Goal: Find specific page/section: Find specific page/section

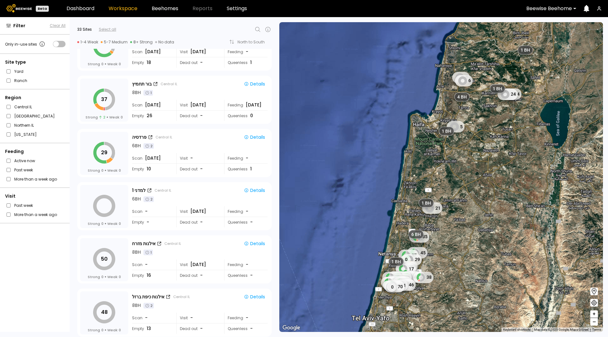
scroll to position [477, 0]
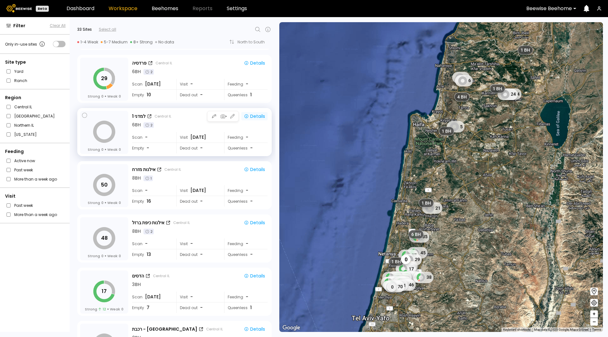
click at [261, 113] on div "Details" at bounding box center [254, 116] width 21 height 6
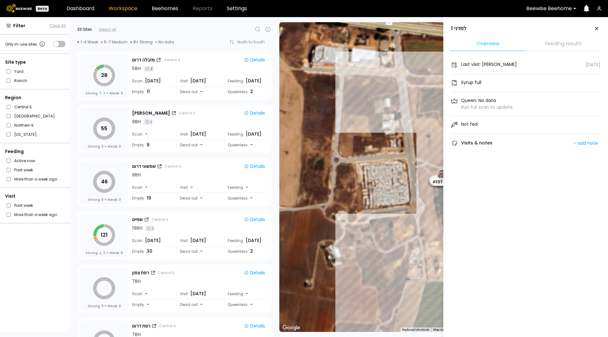
scroll to position [1472, 0]
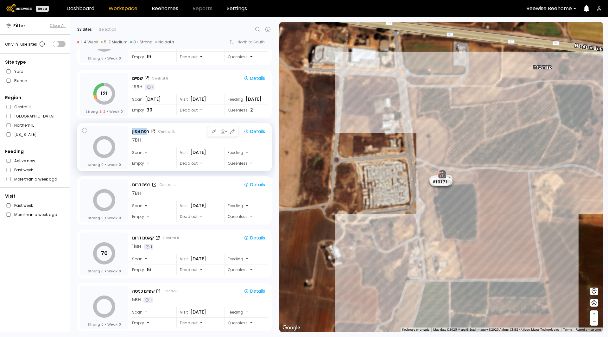
drag, startPoint x: 147, startPoint y: 130, endPoint x: 129, endPoint y: 132, distance: 18.5
click at [131, 131] on div "Strong 0 Weak 0 רפת צפון Central IL Details 7 BH Scan - Visit [DATE] Feeding - …" at bounding box center [174, 148] width 189 height 44
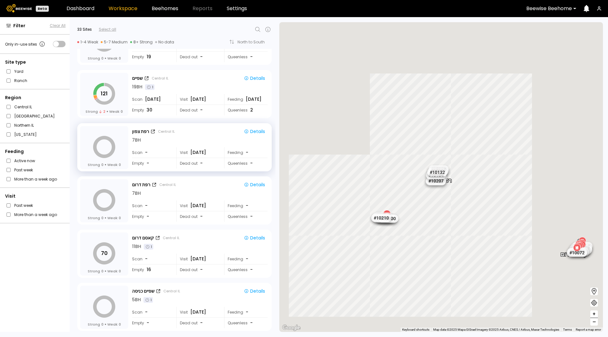
drag, startPoint x: 131, startPoint y: 120, endPoint x: 131, endPoint y: 128, distance: 7.9
click at [131, 120] on div "Strong 0 Weak 0 רפת צפון Central IL Details 7 BH Scan - Visit [DATE] Feeding - …" at bounding box center [173, 145] width 206 height 53
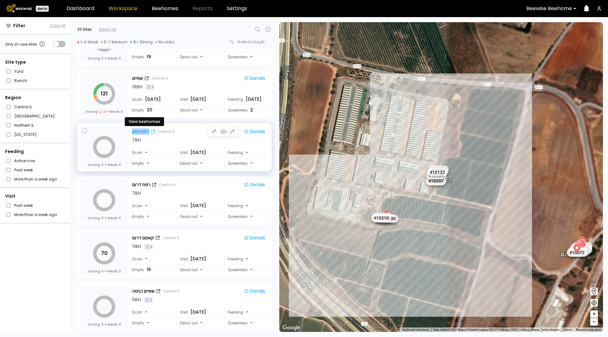
drag, startPoint x: 132, startPoint y: 131, endPoint x: 149, endPoint y: 133, distance: 16.9
click at [149, 133] on div "רפת צפון" at bounding box center [140, 131] width 17 height 7
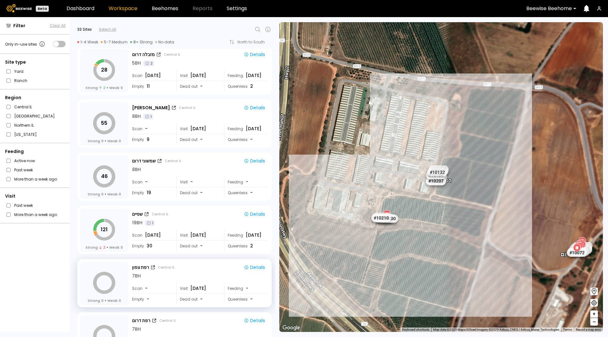
scroll to position [1232, 0]
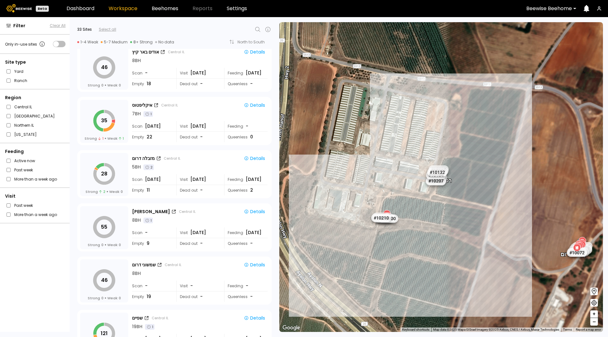
click at [256, 28] on icon at bounding box center [258, 30] width 8 height 8
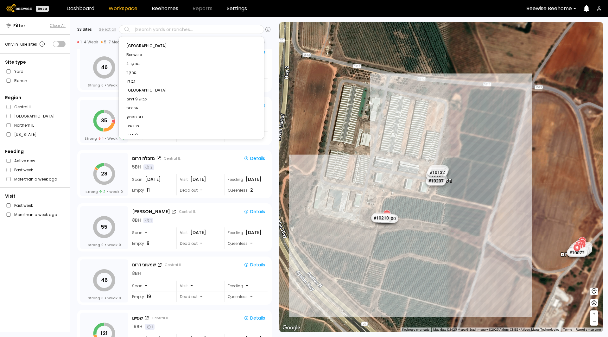
click at [541, 7] on div at bounding box center [549, 9] width 46 height 6
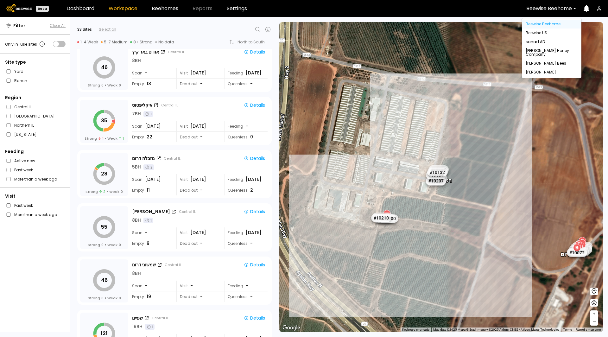
click at [540, 51] on div "[PERSON_NAME] Honey Company" at bounding box center [552, 53] width 52 height 8
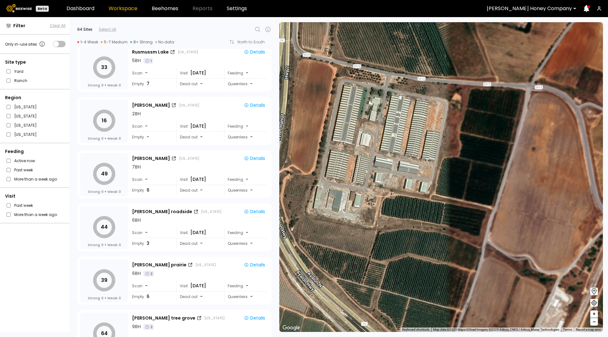
click at [261, 30] on icon at bounding box center [258, 30] width 8 height 8
type input "***"
click at [529, 10] on div at bounding box center [529, 9] width 85 height 6
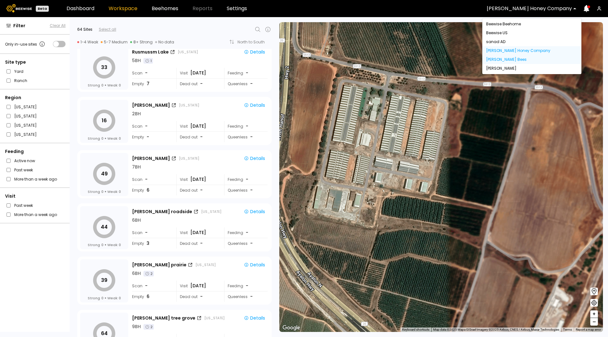
click at [534, 56] on div "[PERSON_NAME] Bees" at bounding box center [531, 59] width 99 height 9
click at [514, 61] on div "[PERSON_NAME] Bees" at bounding box center [532, 60] width 92 height 4
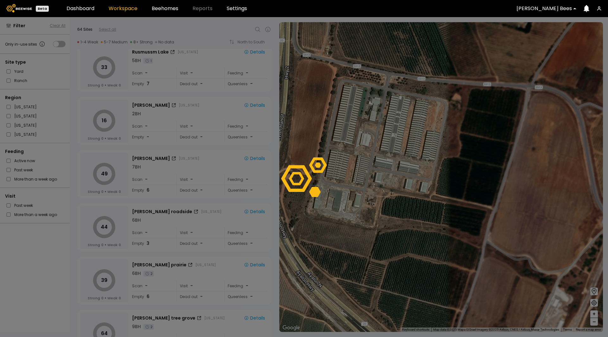
scroll to position [568, 0]
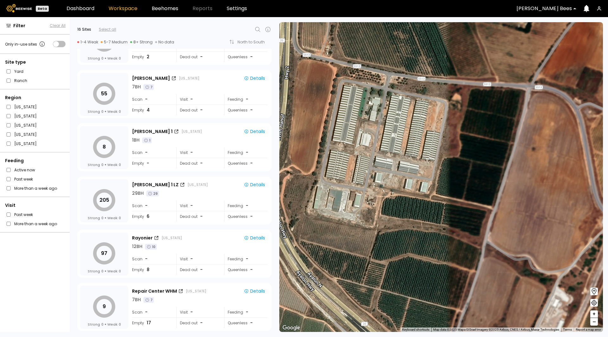
click at [259, 31] on icon at bounding box center [257, 29] width 5 height 5
type input "***"
click at [187, 28] on div at bounding box center [197, 30] width 127 height 6
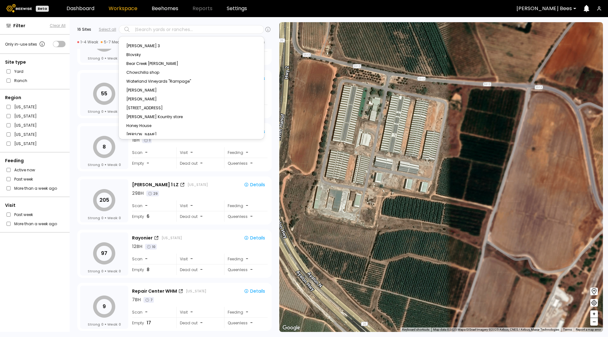
click at [187, 27] on div at bounding box center [197, 30] width 127 height 6
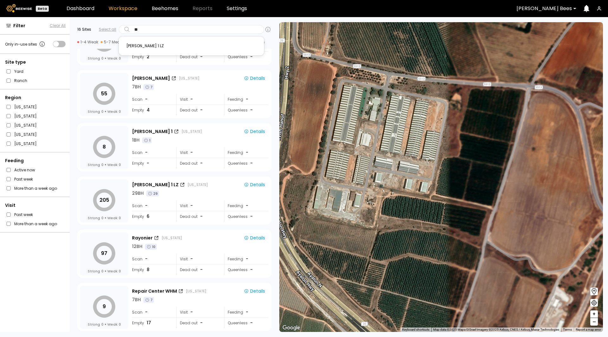
type input "**"
type input "*"
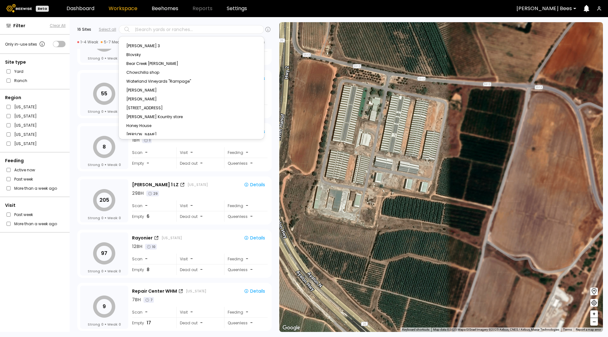
click at [281, 75] on div "# 40241 # 40805 # 40929 # 40828 # 40430 # 40903 # 40691 # 40921 # 40271 # 40932…" at bounding box center [441, 177] width 324 height 310
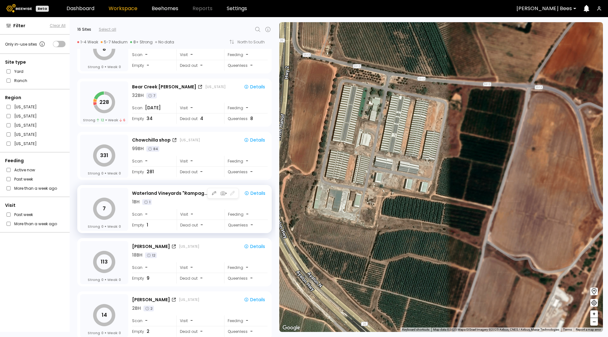
scroll to position [0, 0]
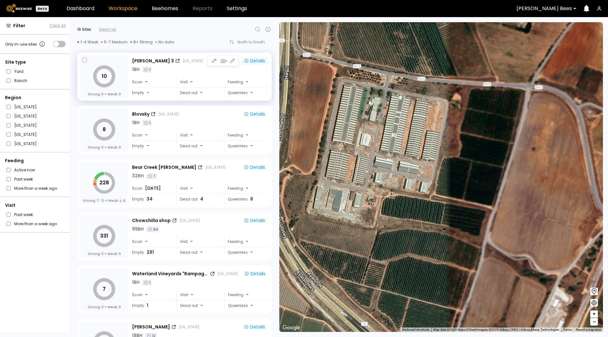
click at [254, 62] on div "Details" at bounding box center [254, 61] width 21 height 6
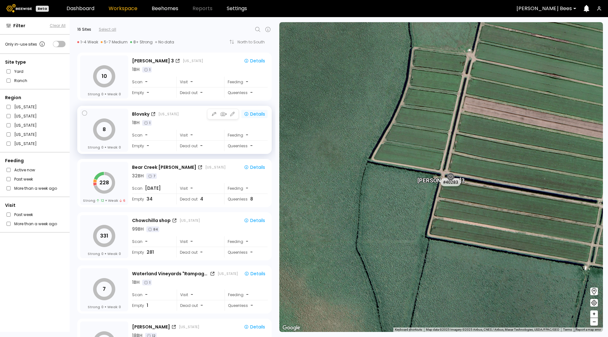
click at [257, 110] on button "Details" at bounding box center [254, 114] width 26 height 8
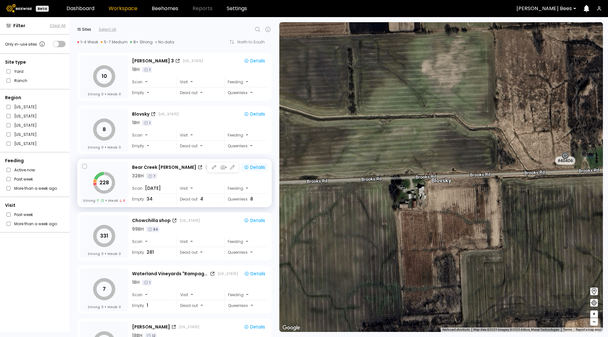
click at [252, 169] on div "Details" at bounding box center [254, 167] width 21 height 6
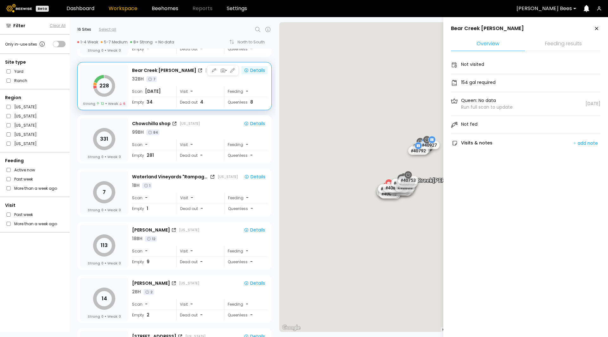
scroll to position [347, 0]
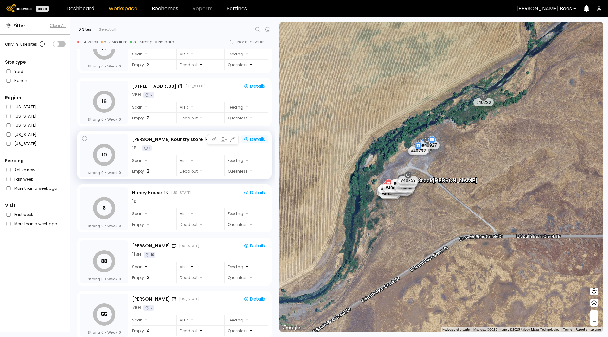
click at [255, 141] on div "Details" at bounding box center [254, 139] width 21 height 6
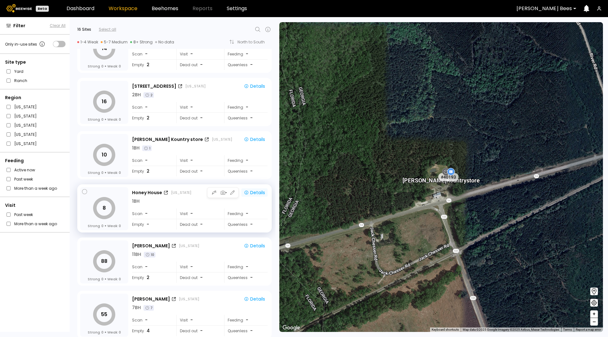
click at [248, 192] on div "Details" at bounding box center [254, 193] width 21 height 6
